Goal: Information Seeking & Learning: Learn about a topic

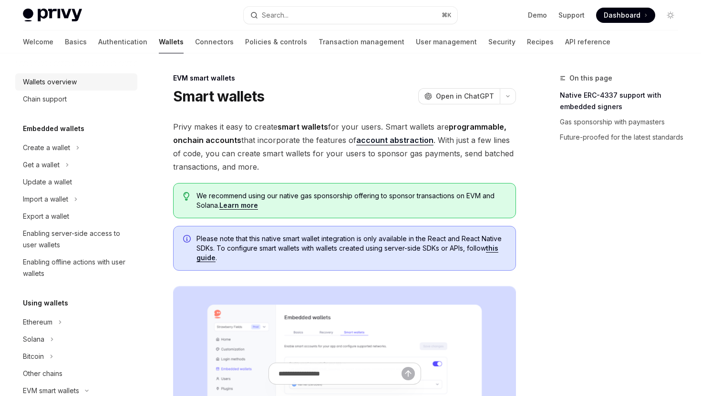
click at [57, 78] on div "Wallets overview" at bounding box center [50, 81] width 54 height 11
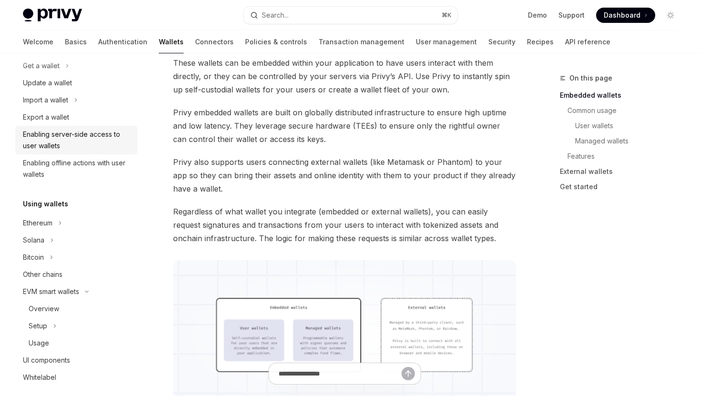
scroll to position [100, 0]
click at [52, 308] on div "Overview" at bounding box center [44, 308] width 31 height 11
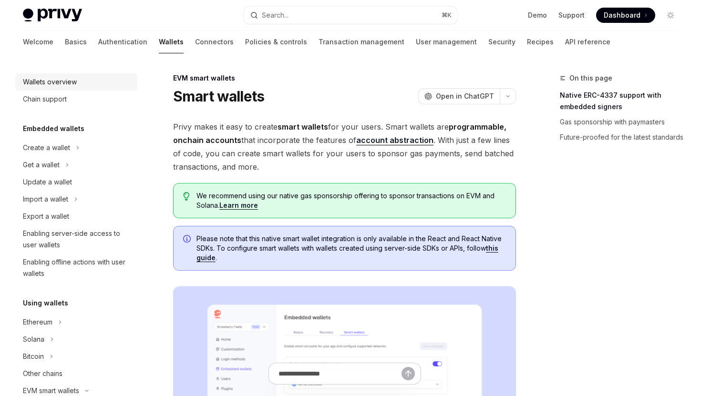
click at [50, 81] on div "Wallets overview" at bounding box center [50, 81] width 54 height 11
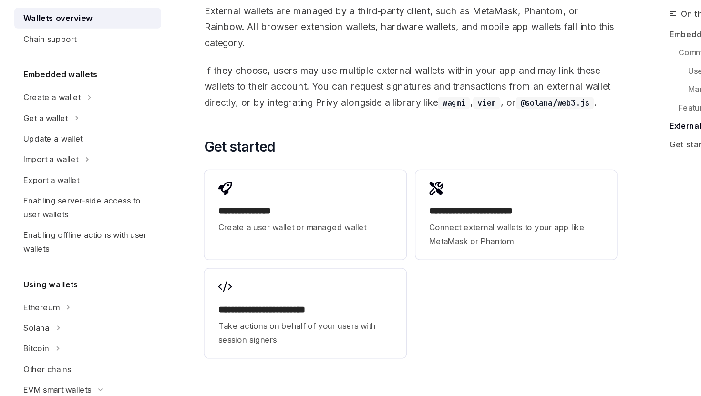
scroll to position [1461, 0]
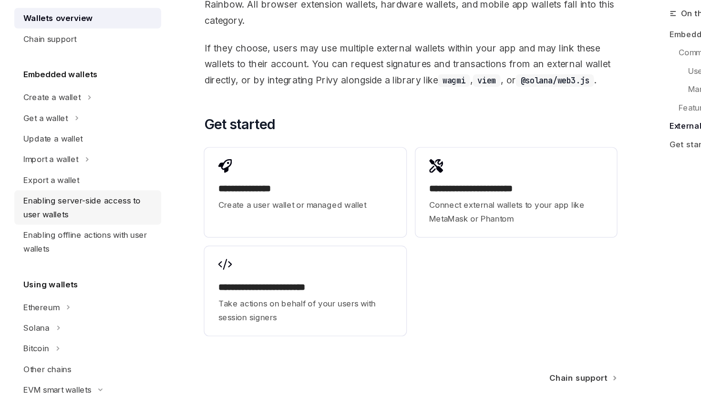
click at [75, 239] on div "Enabling server-side access to user wallets" at bounding box center [77, 239] width 109 height 23
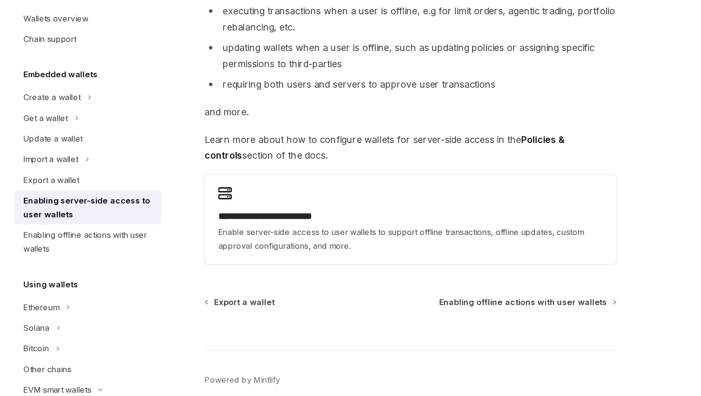
scroll to position [141, 0]
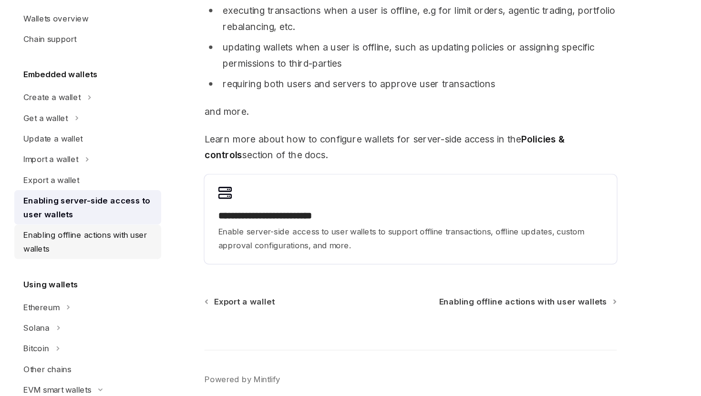
click at [94, 262] on div "Enabling offline actions with user wallets" at bounding box center [77, 268] width 109 height 23
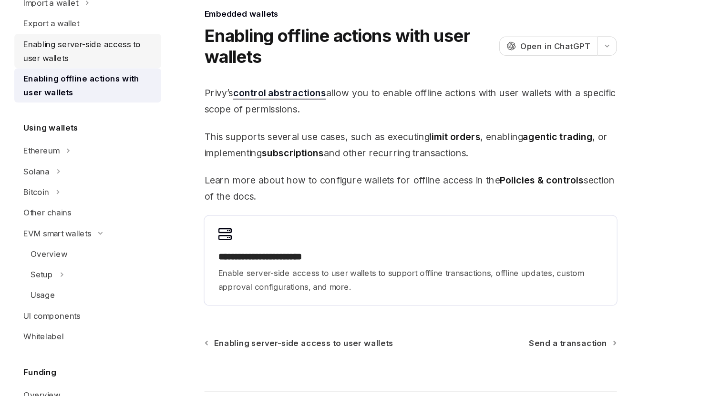
scroll to position [133, 0]
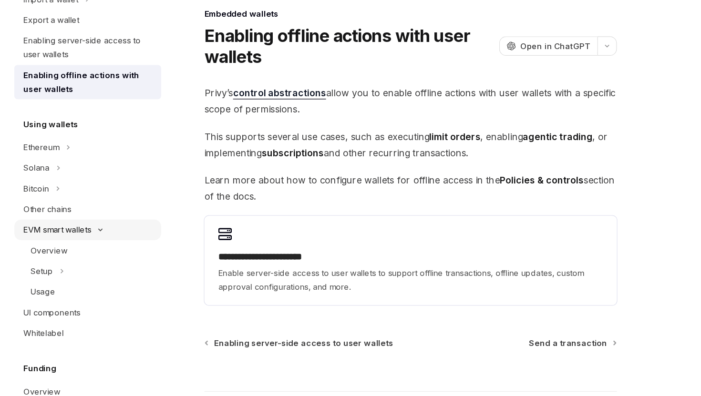
click at [51, 258] on div "EVM smart wallets" at bounding box center [51, 257] width 56 height 11
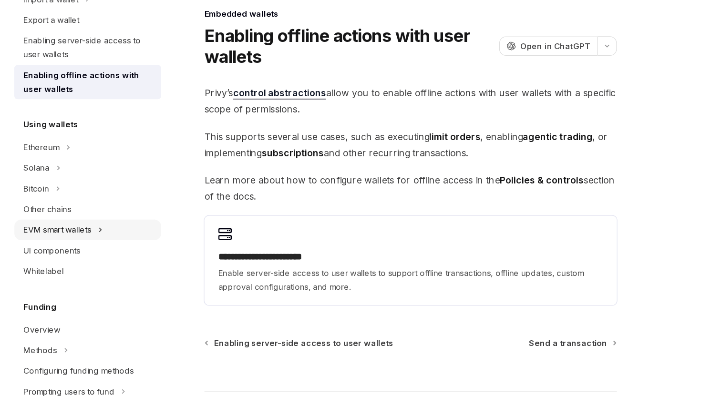
click at [51, 258] on div "EVM smart wallets" at bounding box center [51, 257] width 56 height 11
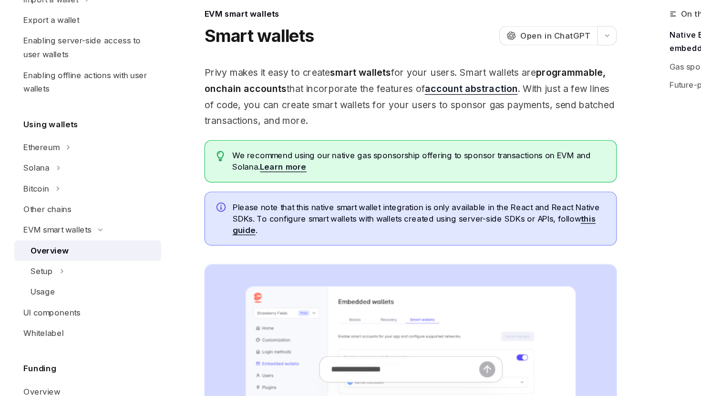
click at [61, 277] on div "Overview" at bounding box center [80, 275] width 103 height 11
click at [382, 139] on link "account abstraction" at bounding box center [394, 140] width 77 height 10
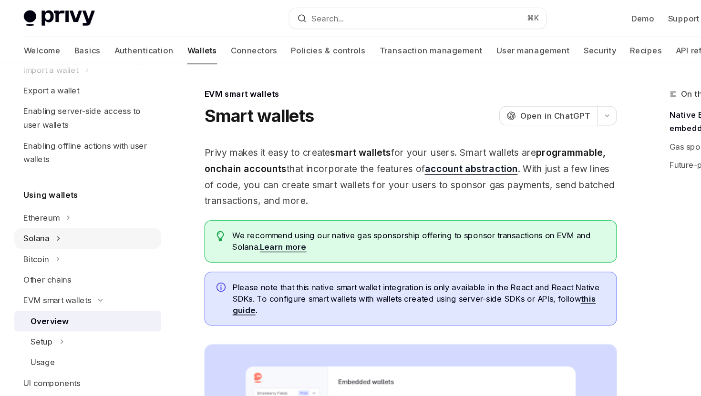
scroll to position [142, 0]
drag, startPoint x: 175, startPoint y: 79, endPoint x: 237, endPoint y: 78, distance: 62.5
click at [237, 78] on div "EVM smart wallets" at bounding box center [344, 78] width 343 height 10
copy div "EVM smart wallets"
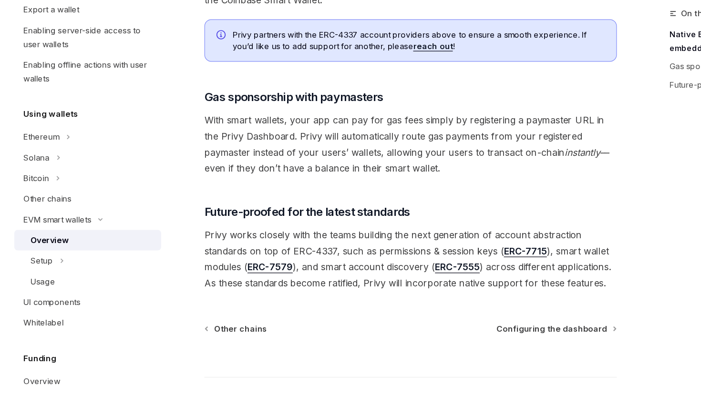
scroll to position [693, 0]
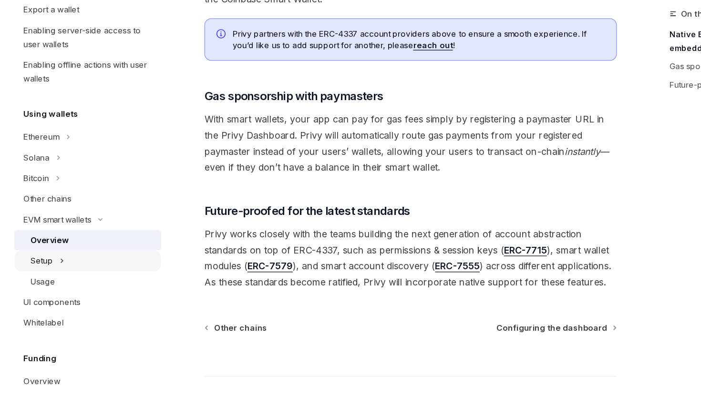
click at [46, 287] on div "Setup" at bounding box center [38, 283] width 19 height 11
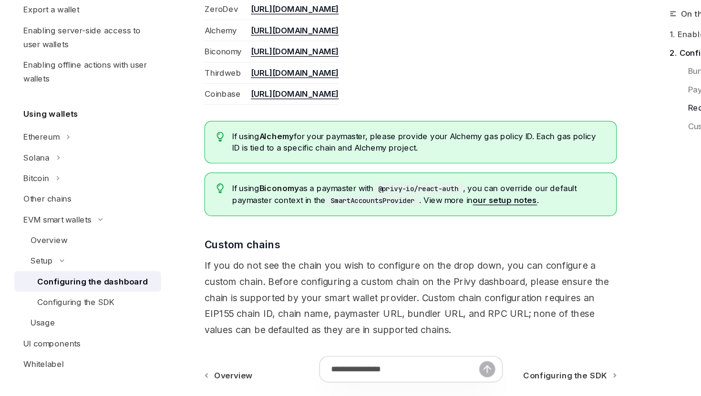
scroll to position [1276, 0]
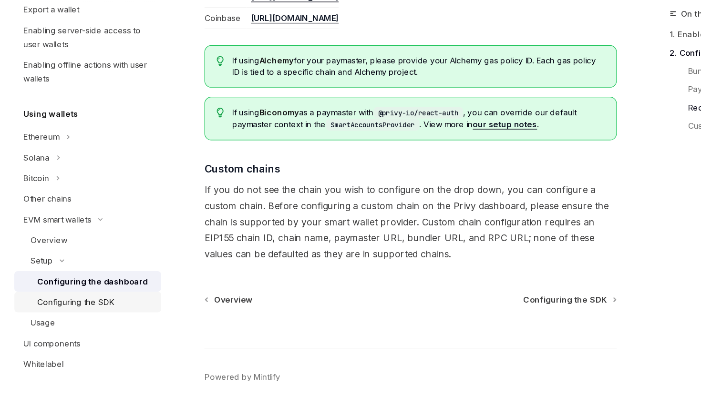
click at [86, 316] on div "Configuring the SDK" at bounding box center [66, 317] width 64 height 11
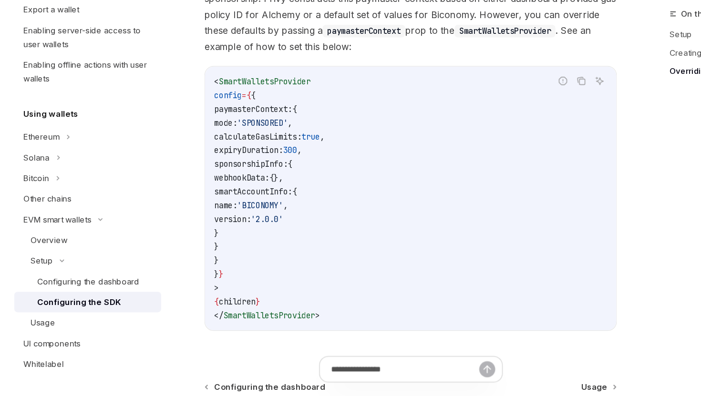
scroll to position [786, 0]
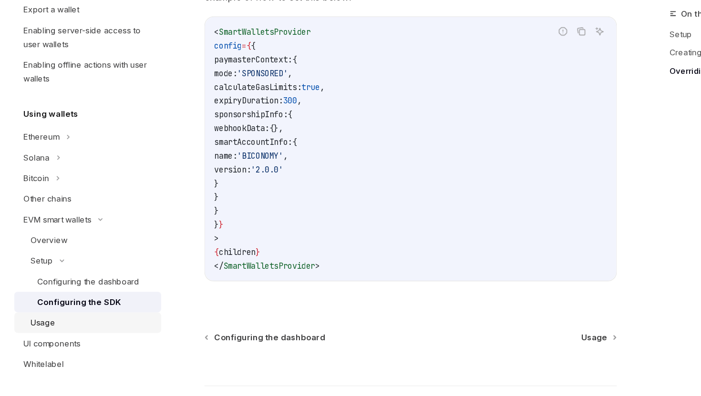
click at [62, 338] on div "Usage" at bounding box center [80, 335] width 103 height 11
type textarea "*"
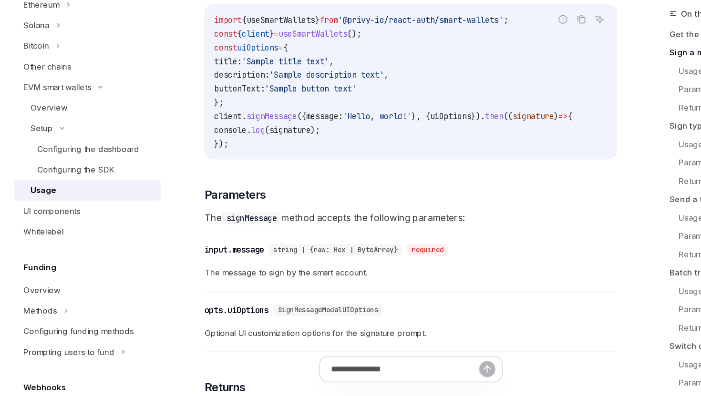
scroll to position [475, 0]
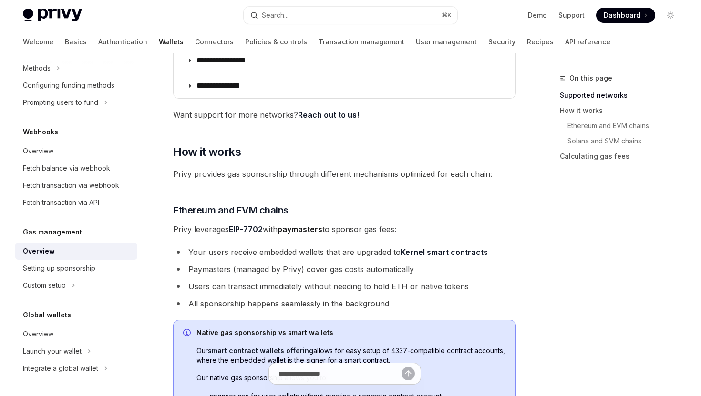
scroll to position [209, 0]
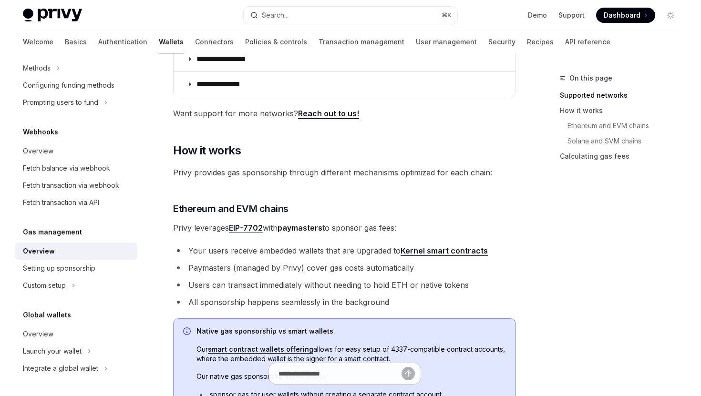
click at [454, 252] on link "Kernel smart contracts" at bounding box center [444, 251] width 87 height 10
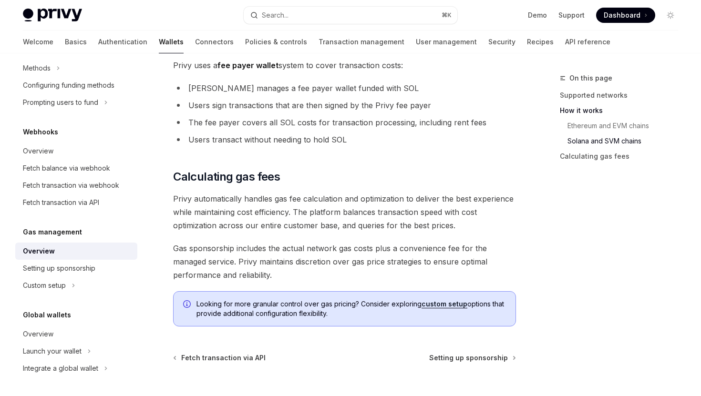
scroll to position [666, 0]
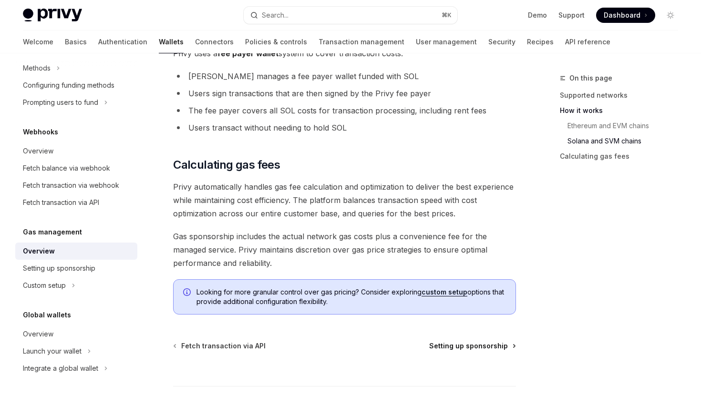
click at [482, 344] on span "Setting up sponsorship" at bounding box center [468, 347] width 79 height 10
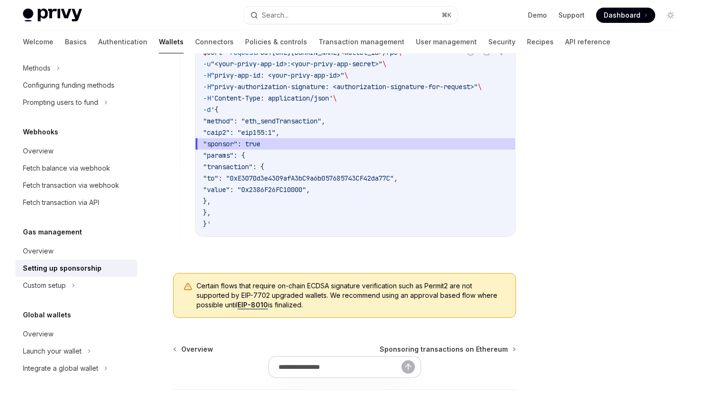
scroll to position [733, 0]
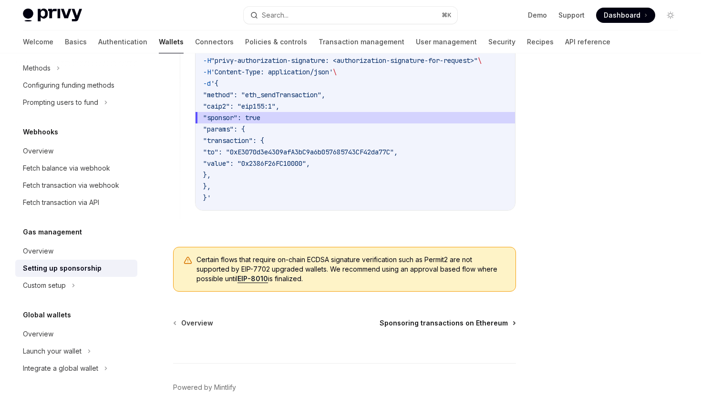
click at [462, 324] on span "Sponsoring transactions on Ethereum" at bounding box center [444, 324] width 128 height 10
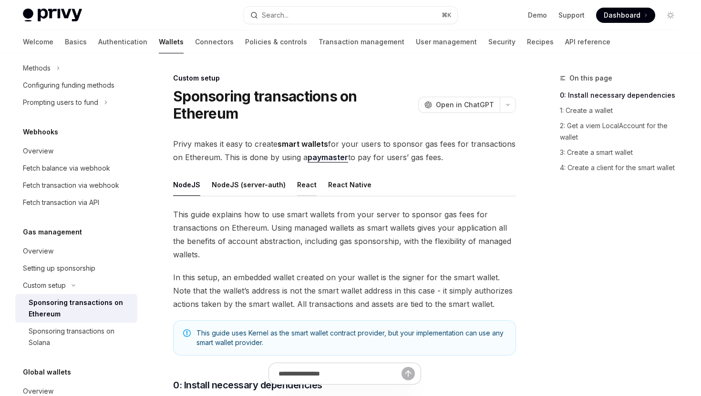
click at [298, 188] on button "React" at bounding box center [307, 185] width 20 height 22
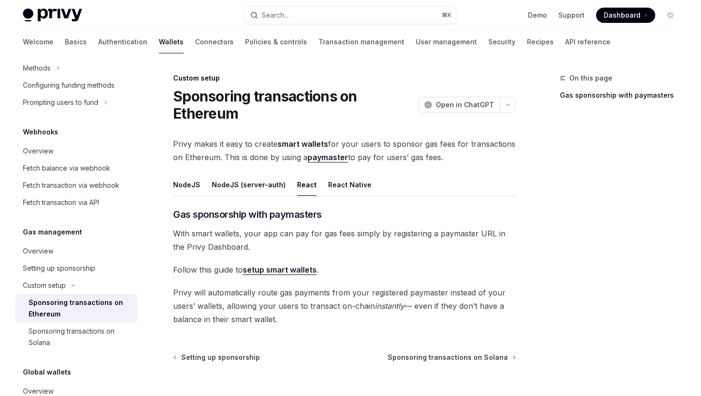
scroll to position [84, 0]
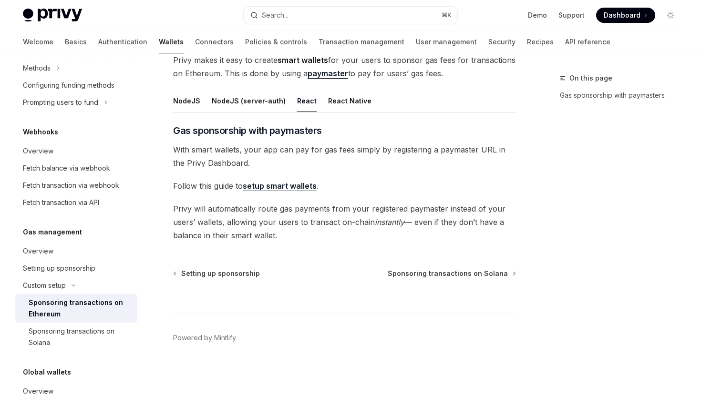
click at [298, 190] on link "setup smart wallets" at bounding box center [280, 186] width 74 height 10
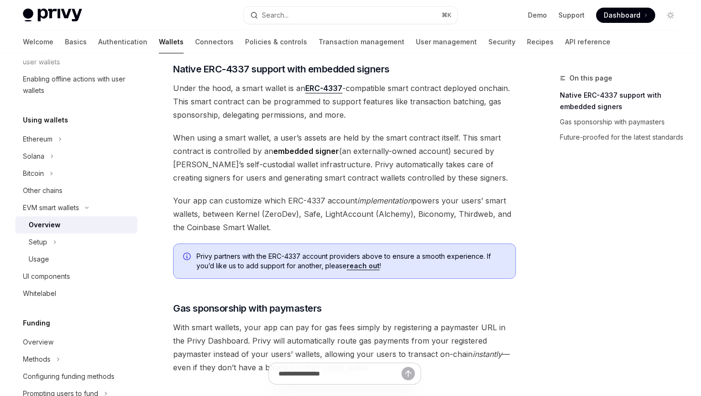
scroll to position [528, 0]
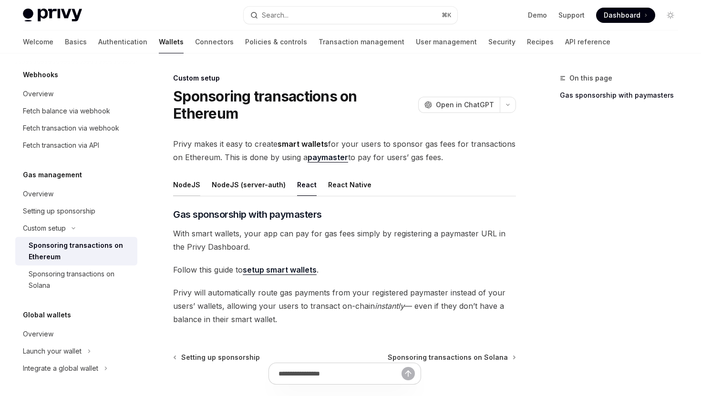
click at [187, 181] on button "NodeJS" at bounding box center [186, 185] width 27 height 22
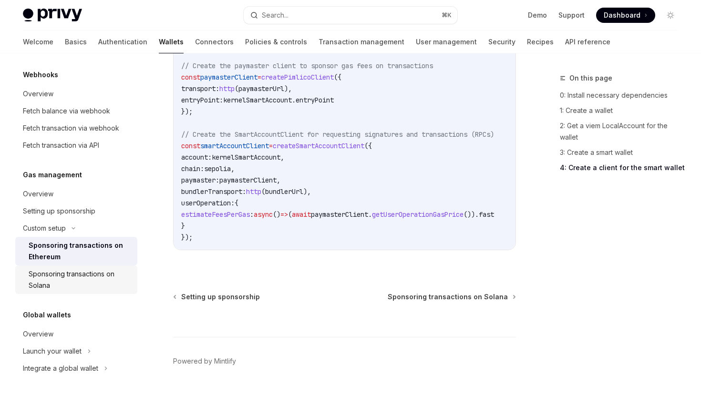
scroll to position [1464, 0]
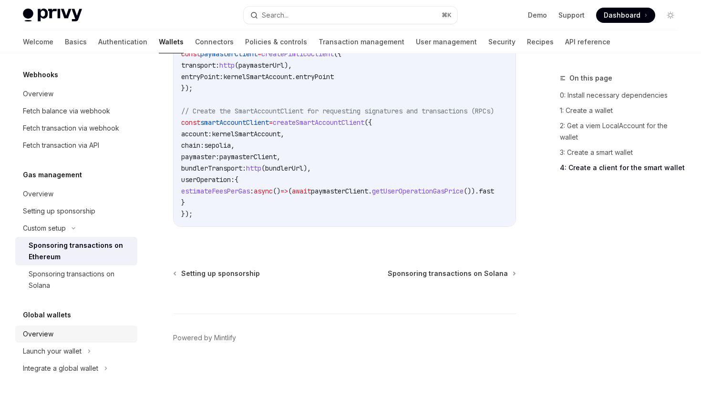
click at [42, 334] on div "Overview" at bounding box center [38, 334] width 31 height 11
type textarea "*"
